Goal: Entertainment & Leisure: Consume media (video, audio)

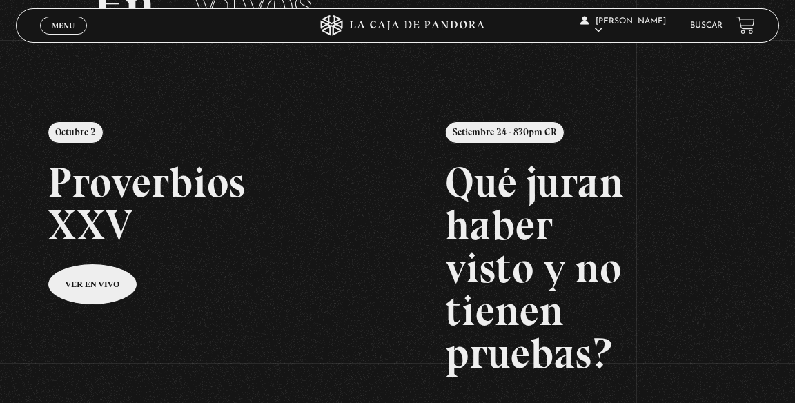
scroll to position [98, 0]
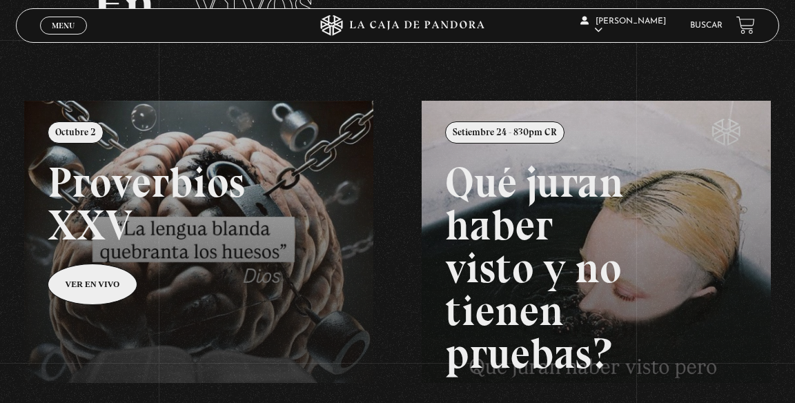
click at [65, 21] on link "Menu Cerrar" at bounding box center [63, 26] width 47 height 18
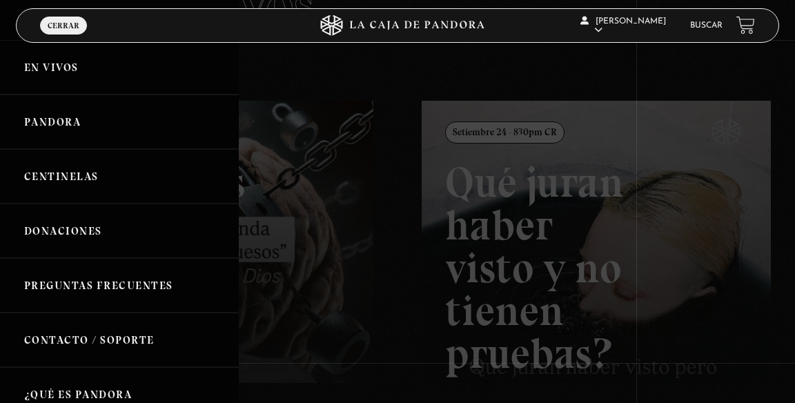
click at [106, 186] on link "Centinelas" at bounding box center [119, 176] width 239 height 54
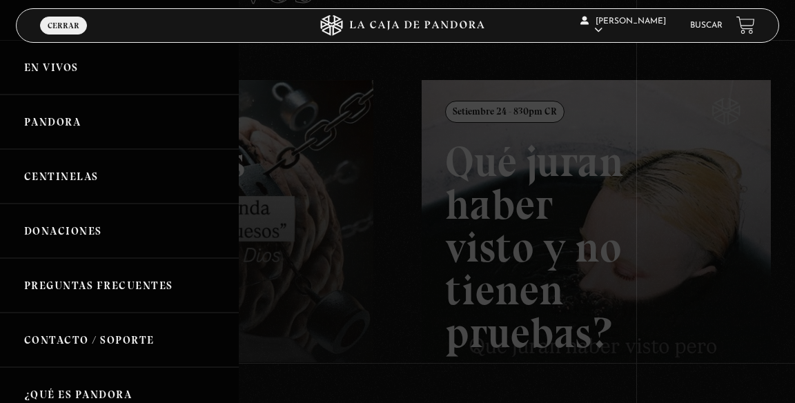
scroll to position [164, 0]
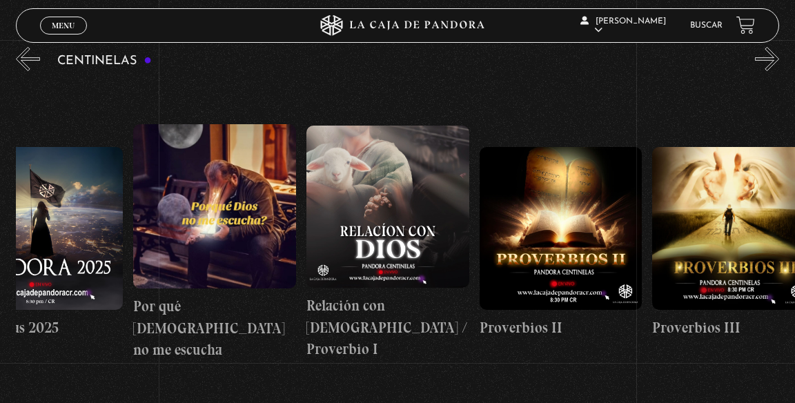
scroll to position [0, 230]
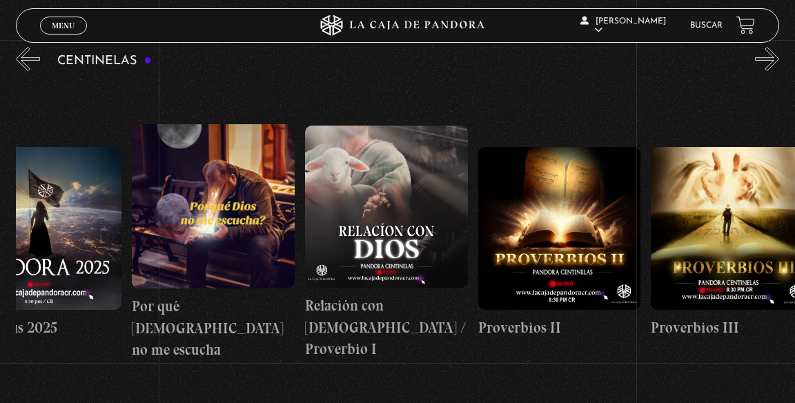
click at [50, 33] on link "Menu Cerrar" at bounding box center [63, 26] width 47 height 18
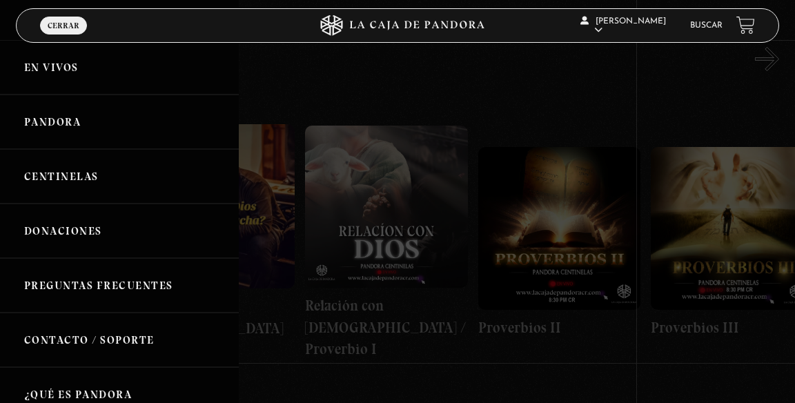
click at [57, 130] on link "Pandora" at bounding box center [119, 121] width 239 height 54
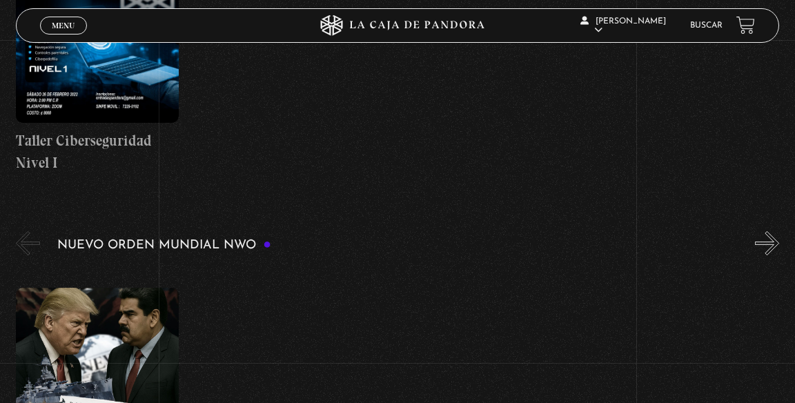
scroll to position [687, 0]
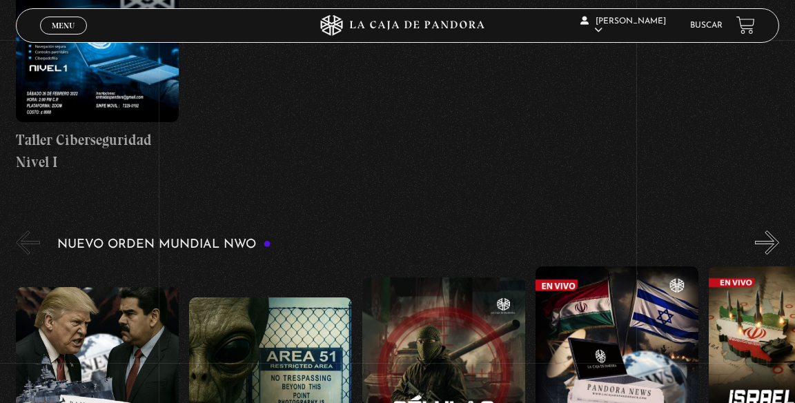
click at [283, 402] on figure at bounding box center [270, 378] width 163 height 163
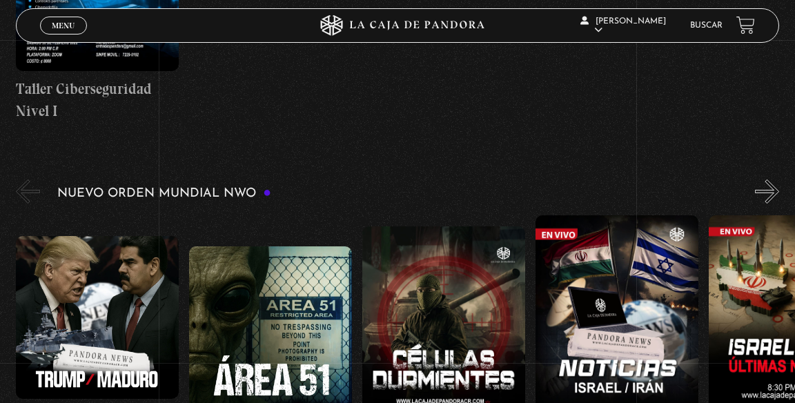
scroll to position [753, 0]
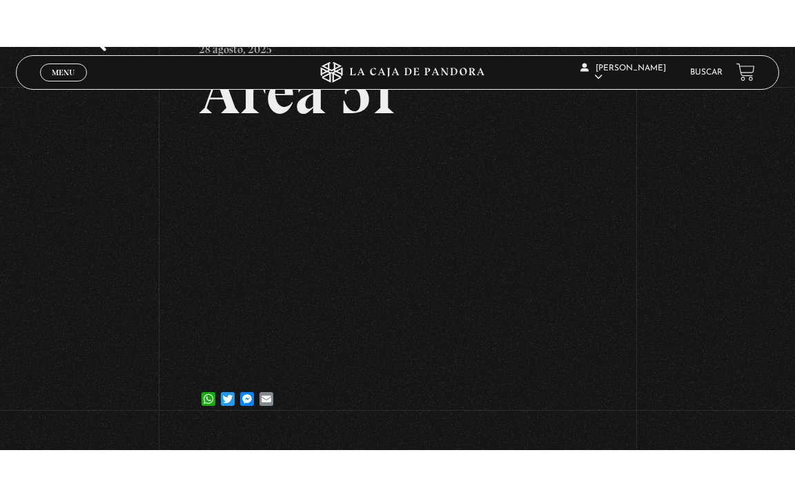
scroll to position [115, 0]
